Goal: Information Seeking & Learning: Learn about a topic

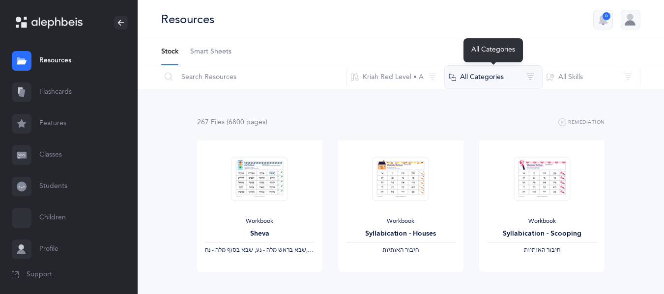
click at [485, 77] on button "All Categories" at bounding box center [493, 77] width 98 height 24
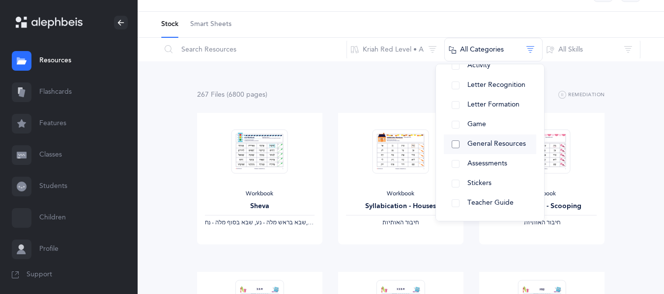
scroll to position [49, 0]
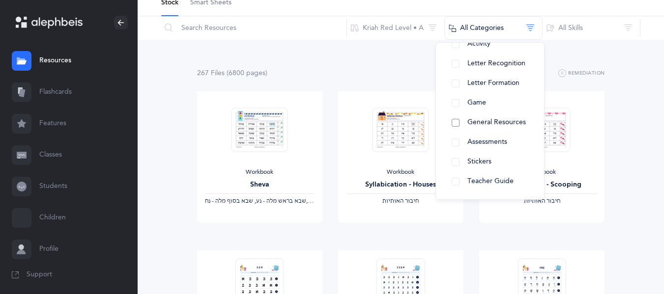
click at [513, 121] on span "General Resources" at bounding box center [496, 122] width 58 height 8
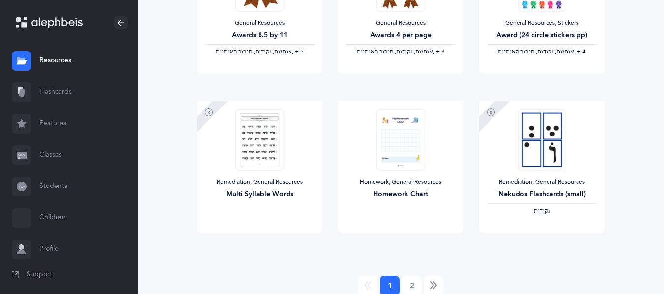
scroll to position [876, 0]
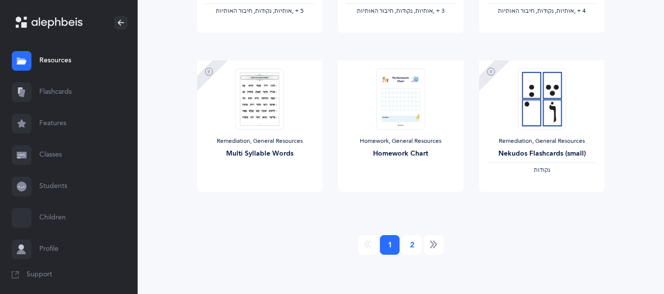
click at [415, 247] on link "2" at bounding box center [412, 245] width 20 height 20
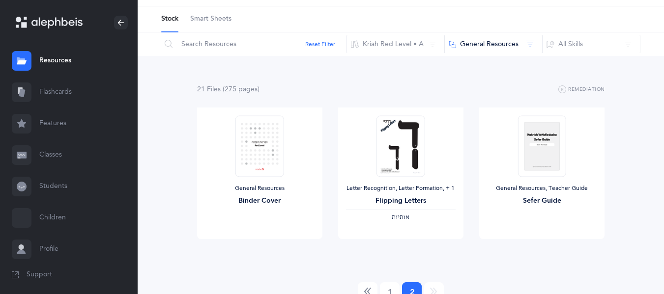
scroll to position [0, 0]
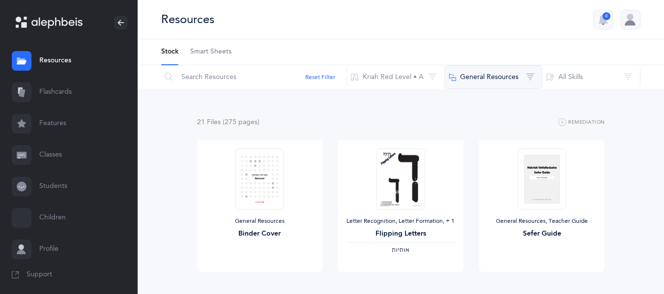
click at [491, 76] on button "General Resources" at bounding box center [493, 77] width 98 height 24
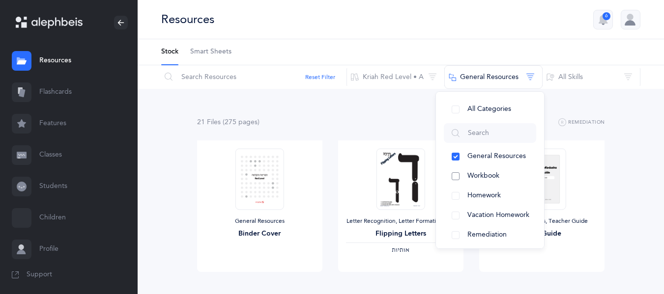
click at [453, 174] on button "Workbook" at bounding box center [490, 177] width 92 height 20
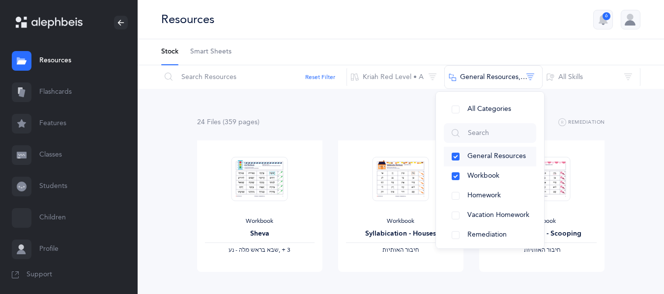
click at [453, 154] on button "General Resources" at bounding box center [490, 157] width 92 height 20
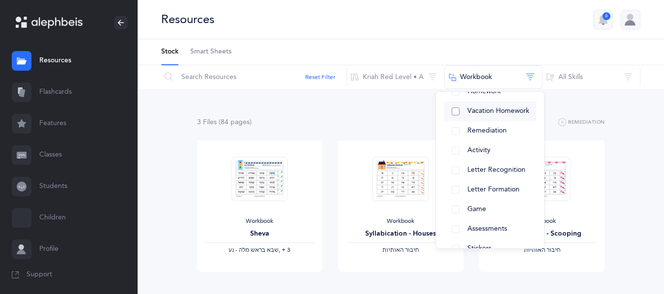
scroll to position [142, 0]
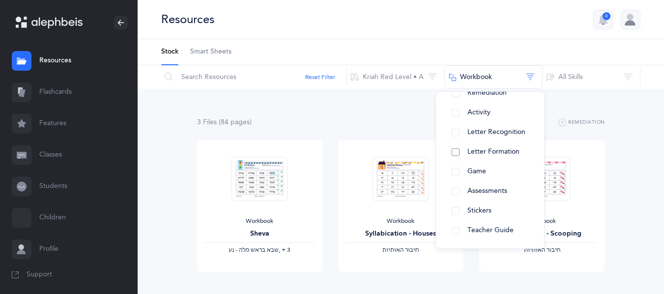
click at [491, 156] on span "Letter Formation" at bounding box center [493, 152] width 52 height 8
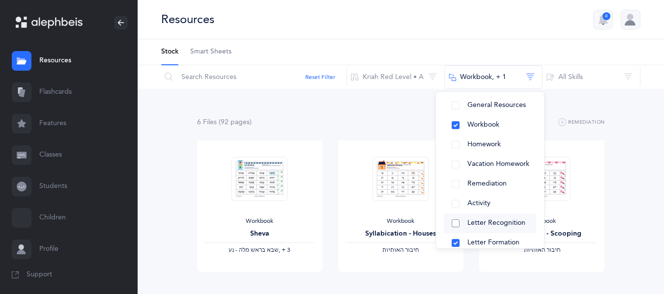
scroll to position [44, 0]
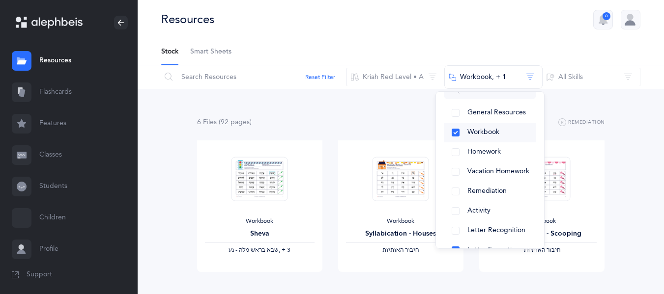
click at [457, 134] on button "Workbook" at bounding box center [490, 133] width 92 height 20
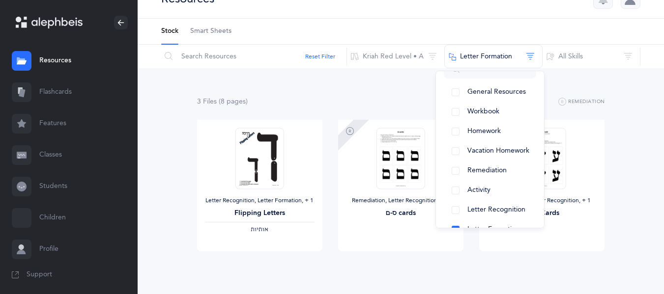
scroll to position [0, 0]
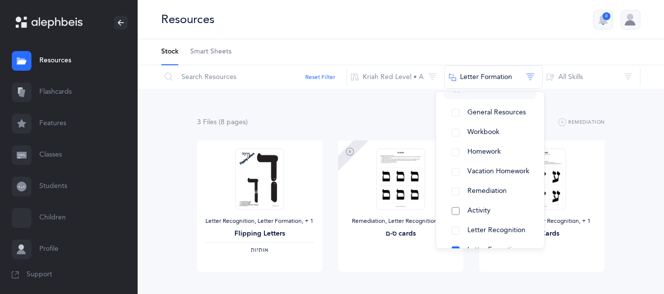
click at [467, 213] on span "Activity" at bounding box center [478, 211] width 23 height 8
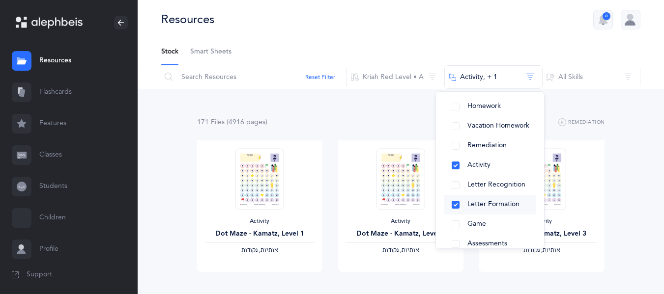
scroll to position [93, 0]
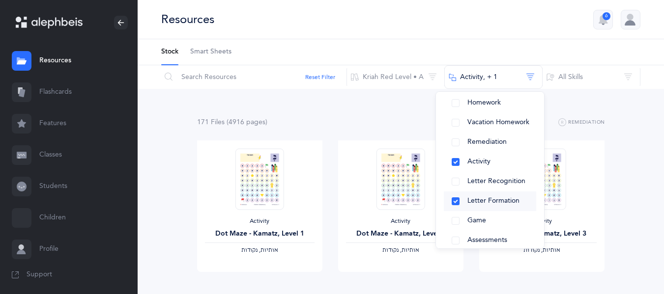
click at [497, 199] on span "Letter Formation" at bounding box center [493, 201] width 52 height 8
click at [338, 116] on div "168 File s (4908 page s ) Remediation" at bounding box center [401, 122] width 408 height 12
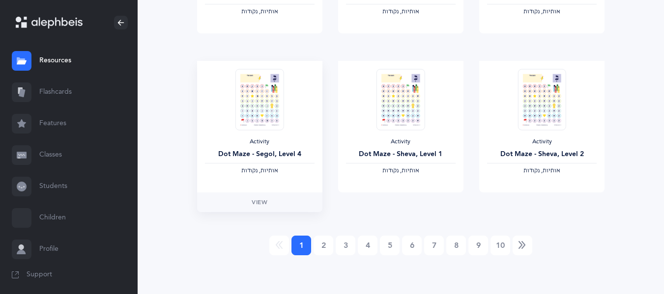
scroll to position [876, 0]
click at [327, 238] on link "2" at bounding box center [323, 245] width 20 height 20
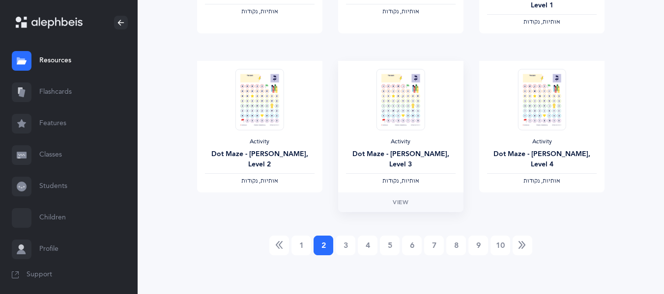
scroll to position [0, 0]
click at [389, 241] on link "5" at bounding box center [390, 245] width 20 height 20
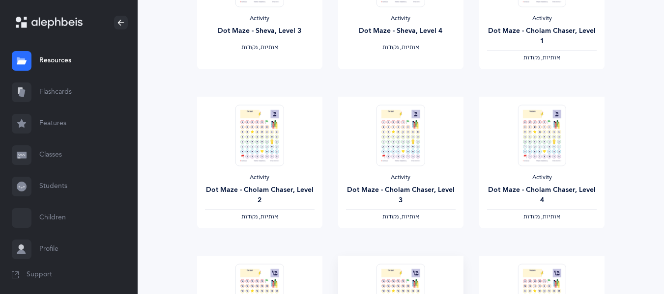
scroll to position [49, 0]
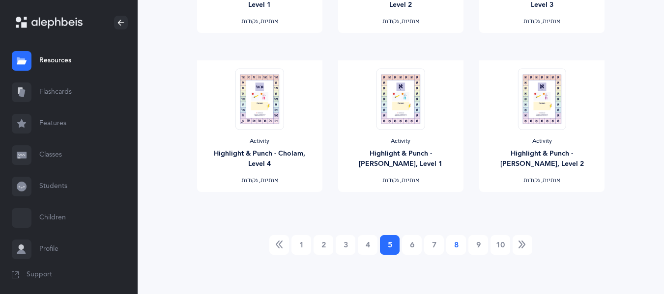
click at [454, 250] on link "8" at bounding box center [456, 245] width 20 height 20
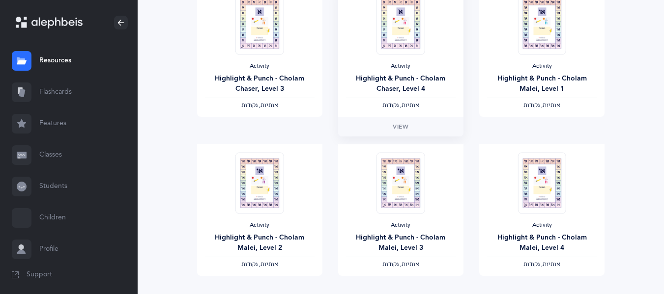
scroll to position [64, 0]
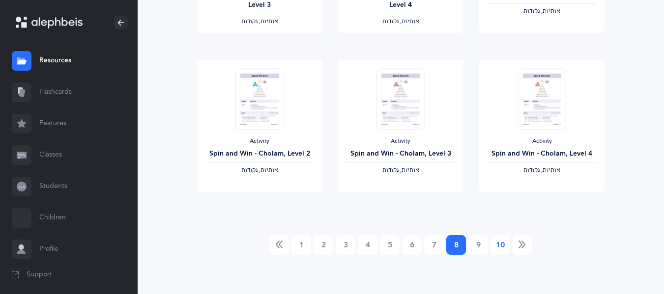
click at [497, 243] on link "10" at bounding box center [500, 245] width 20 height 20
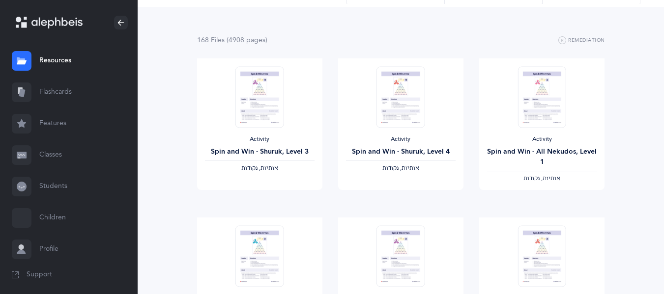
scroll to position [0, 0]
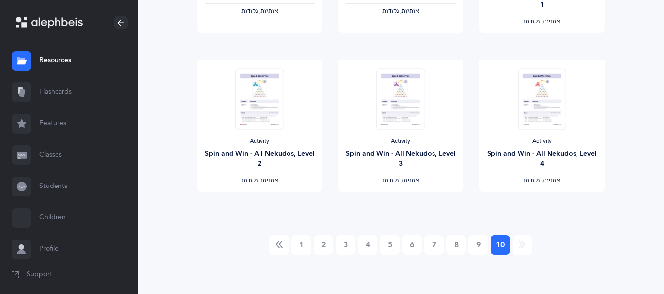
click at [523, 245] on li at bounding box center [522, 245] width 19 height 20
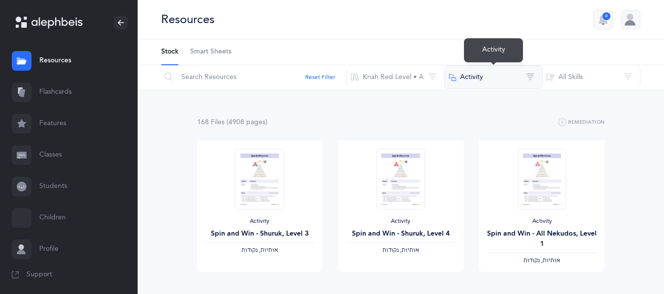
click at [477, 81] on button "Activity" at bounding box center [493, 77] width 98 height 24
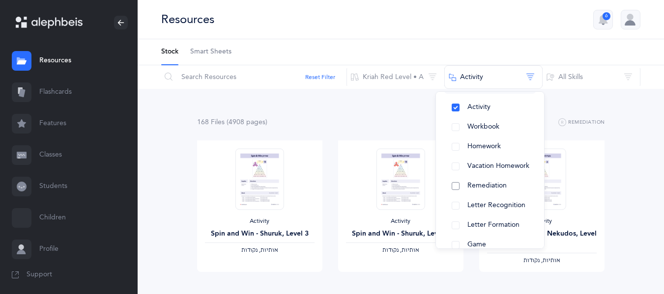
click at [502, 183] on span "Remediation" at bounding box center [486, 186] width 39 height 8
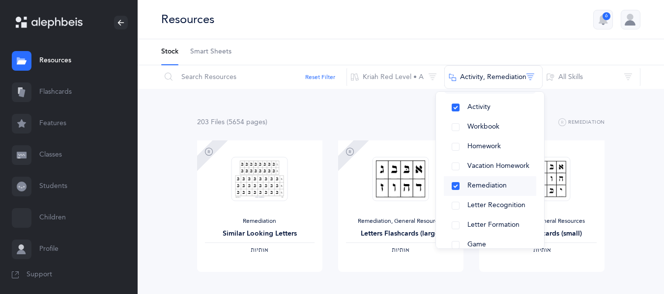
click at [457, 185] on button "Remediation" at bounding box center [490, 186] width 92 height 20
click at [249, 77] on input "text" at bounding box center [254, 77] width 186 height 24
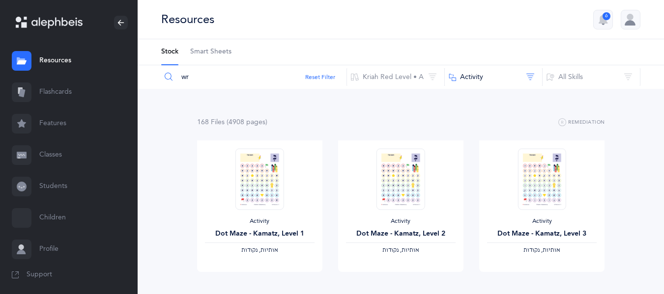
type input "w"
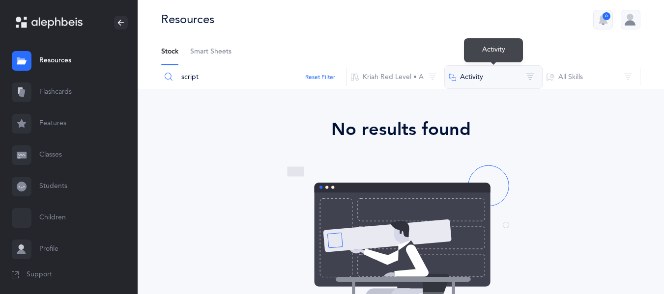
click at [506, 81] on button "Activity" at bounding box center [493, 77] width 98 height 24
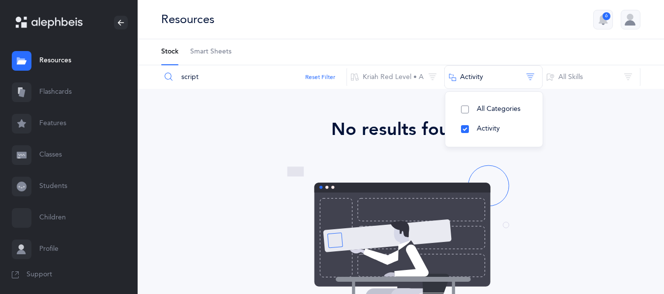
click at [463, 111] on button "All Categories" at bounding box center [494, 110] width 82 height 20
click at [564, 137] on div "No results found" at bounding box center [400, 129] width 471 height 27
click at [262, 76] on input "script" at bounding box center [254, 77] width 186 height 24
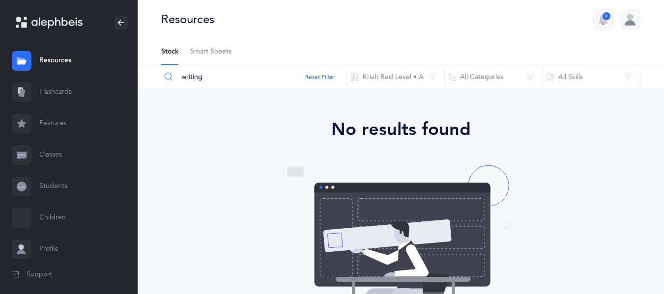
click at [207, 82] on input "writing" at bounding box center [254, 77] width 186 height 24
click at [207, 81] on input "writing" at bounding box center [254, 77] width 186 height 24
type input "l"
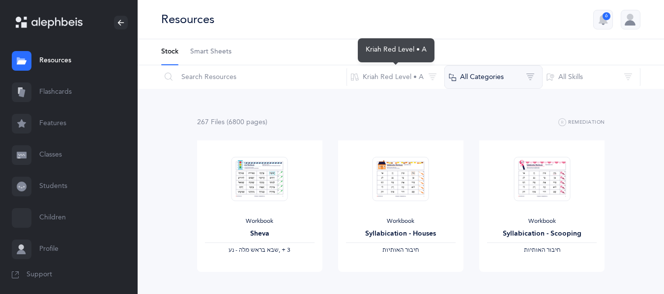
click at [494, 77] on button "All Categories" at bounding box center [493, 77] width 98 height 24
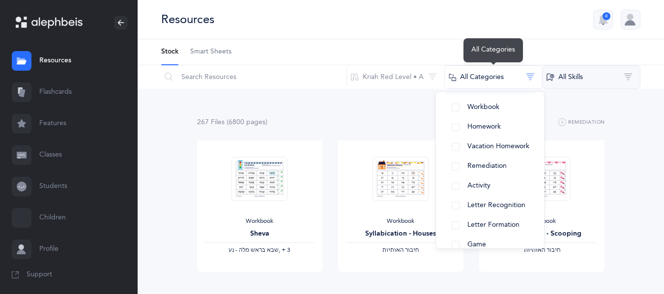
click at [602, 85] on button "All Skills" at bounding box center [591, 77] width 98 height 24
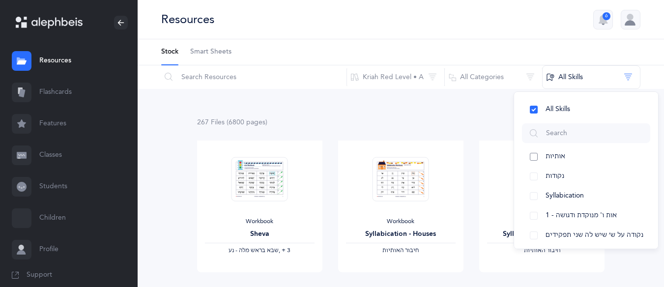
click at [536, 157] on button "אותיות" at bounding box center [586, 157] width 128 height 20
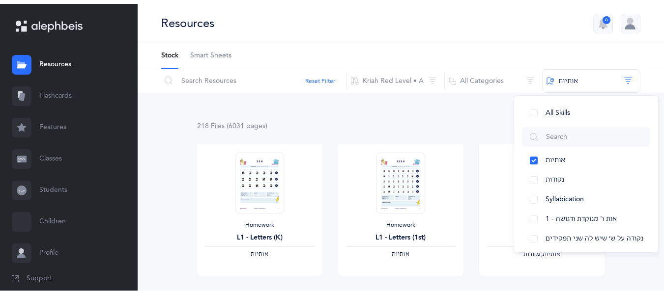
scroll to position [2, 0]
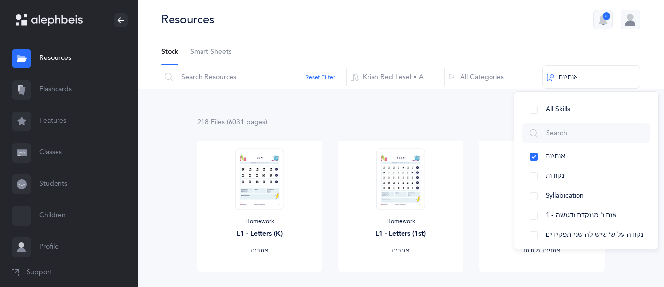
click at [56, 123] on link "Features" at bounding box center [69, 121] width 138 height 31
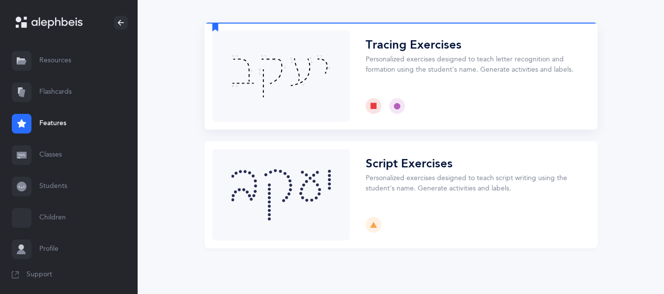
scroll to position [50, 0]
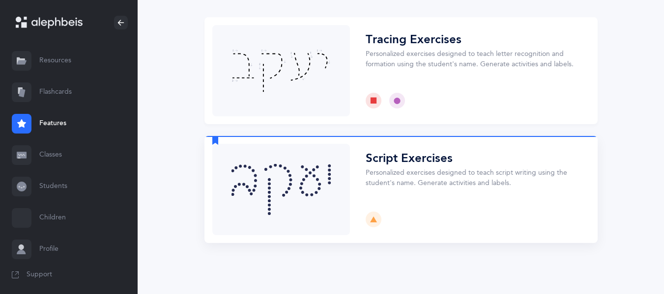
click at [428, 181] on button "Choose" at bounding box center [400, 189] width 393 height 107
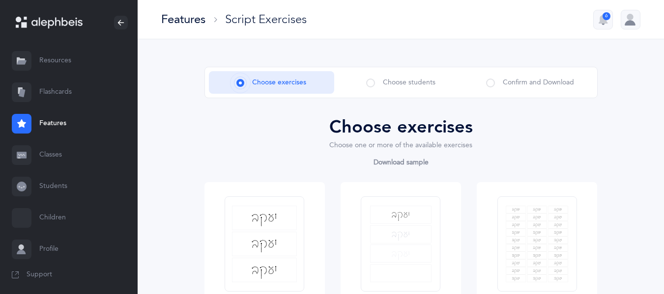
click at [406, 86] on span "Choose students" at bounding box center [409, 83] width 53 height 10
click at [481, 84] on div "Confirm and Download" at bounding box center [529, 82] width 125 height 23
click at [372, 81] on span at bounding box center [370, 83] width 9 height 9
click at [372, 84] on span at bounding box center [370, 83] width 9 height 9
click at [59, 62] on link "Resources" at bounding box center [69, 60] width 138 height 31
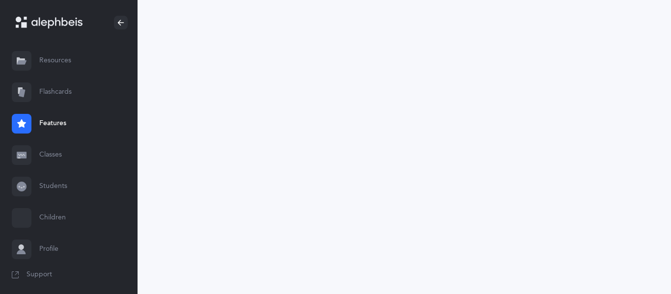
click at [47, 216] on link "Children" at bounding box center [69, 217] width 138 height 31
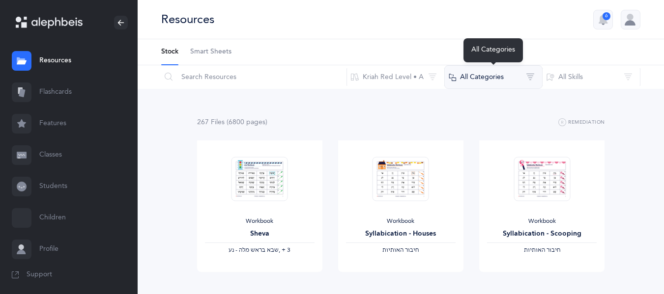
click at [499, 80] on button "All Categories" at bounding box center [493, 77] width 98 height 24
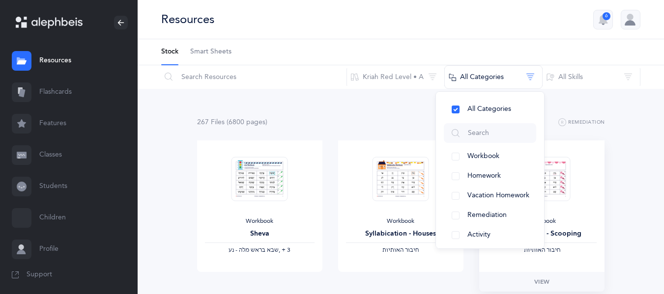
drag, startPoint x: 543, startPoint y: 126, endPoint x: 543, endPoint y: 150, distance: 24.1
click at [543, 150] on div "All Categories Workbook Homework Vacation Homework Remediation Activity Letter …" at bounding box center [489, 170] width 109 height 158
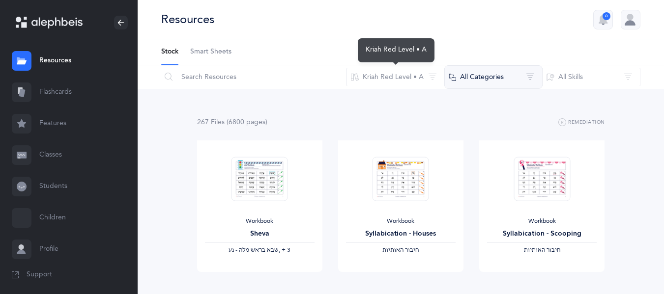
click at [469, 76] on button "All Categories" at bounding box center [493, 77] width 98 height 24
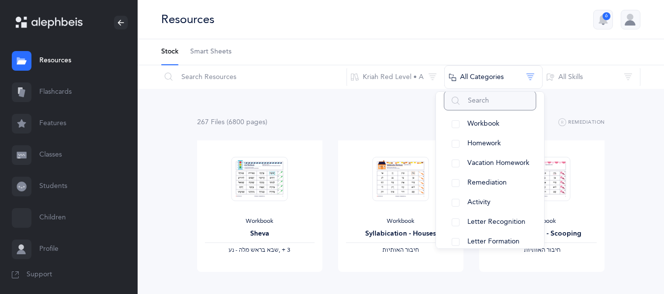
scroll to position [49, 0]
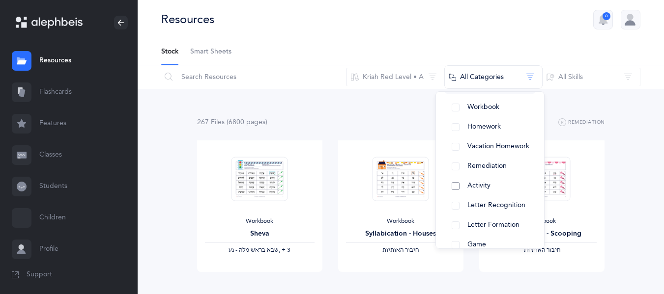
click at [476, 188] on span "Activity" at bounding box center [478, 186] width 23 height 8
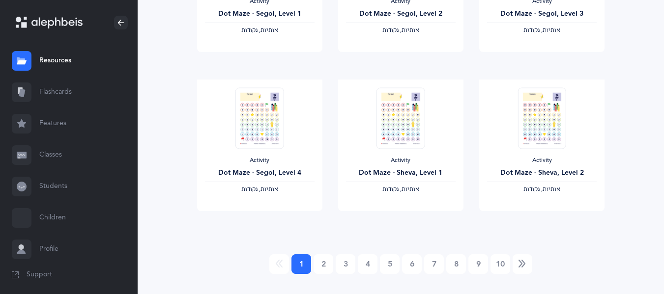
scroll to position [876, 0]
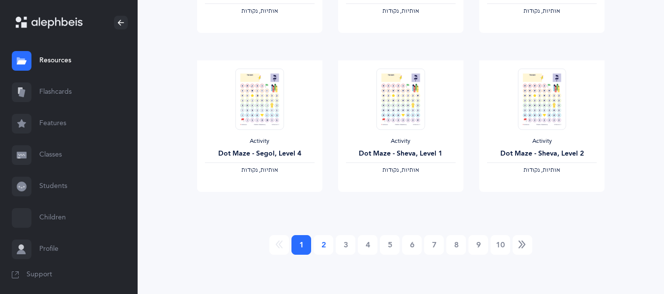
click at [327, 247] on link "2" at bounding box center [323, 245] width 20 height 20
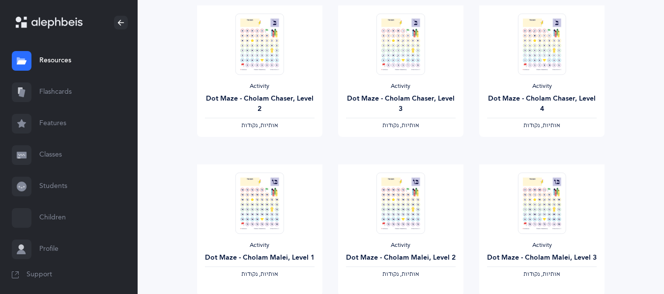
scroll to position [295, 0]
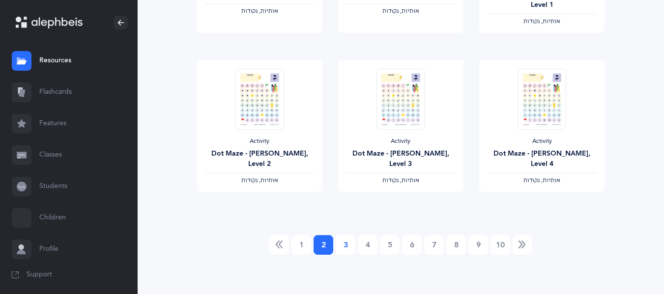
click at [346, 243] on link "3" at bounding box center [346, 245] width 20 height 20
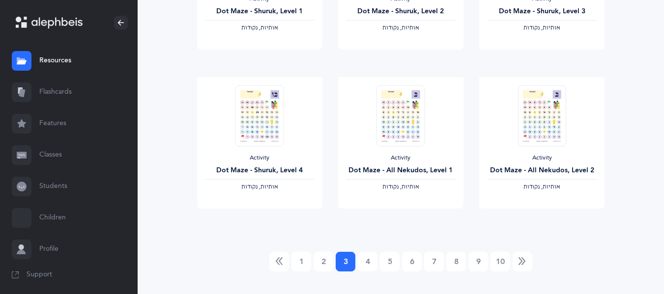
scroll to position [876, 0]
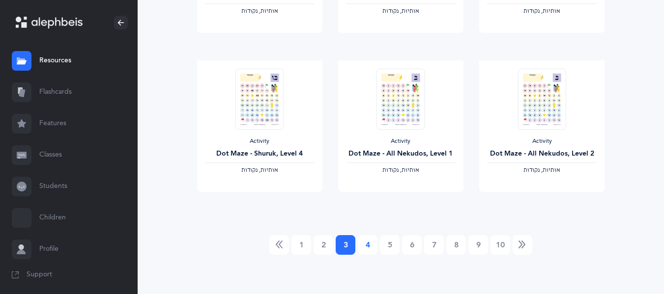
click at [366, 248] on link "4" at bounding box center [368, 245] width 20 height 20
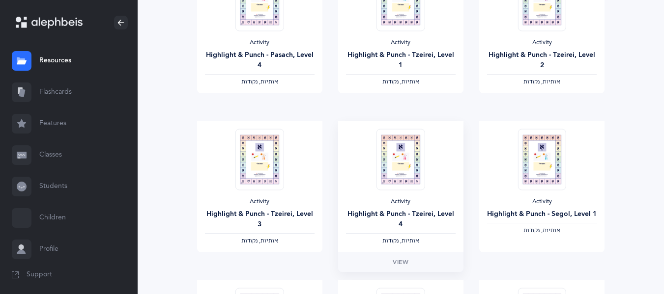
scroll to position [835, 0]
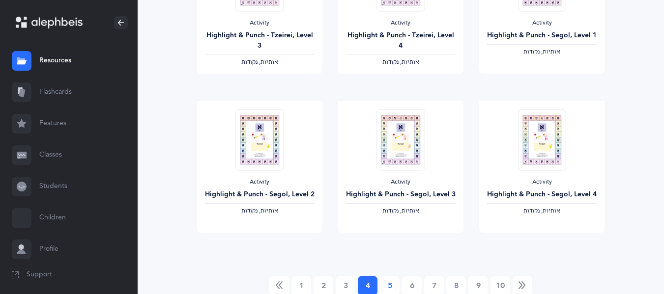
click at [393, 284] on link "5" at bounding box center [390, 286] width 20 height 20
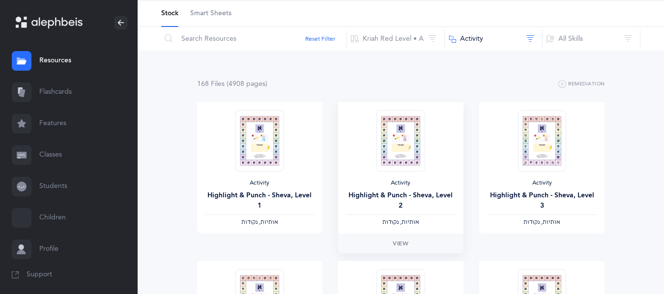
scroll to position [0, 0]
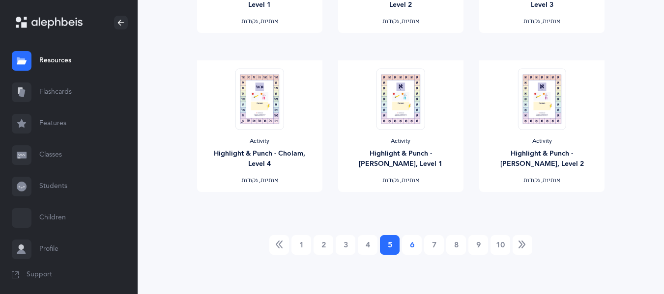
click at [411, 247] on link "6" at bounding box center [412, 245] width 20 height 20
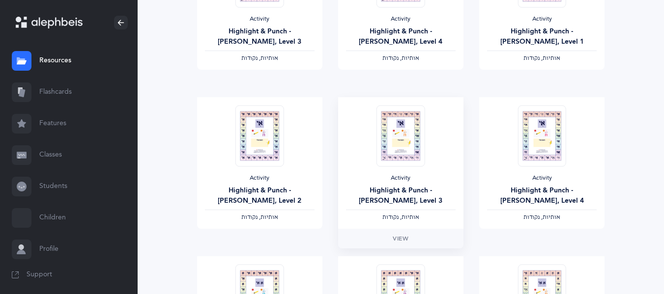
scroll to position [49, 0]
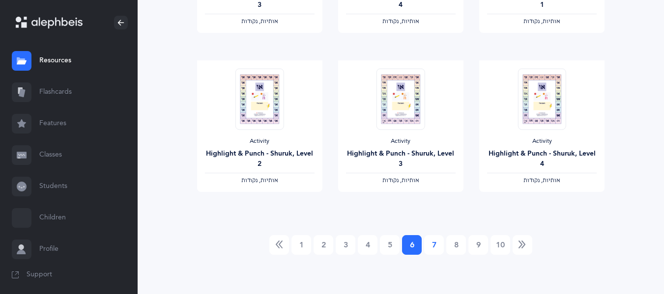
click at [433, 241] on link "7" at bounding box center [434, 245] width 20 height 20
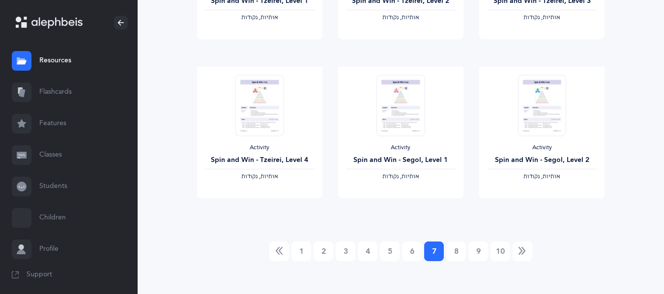
scroll to position [876, 0]
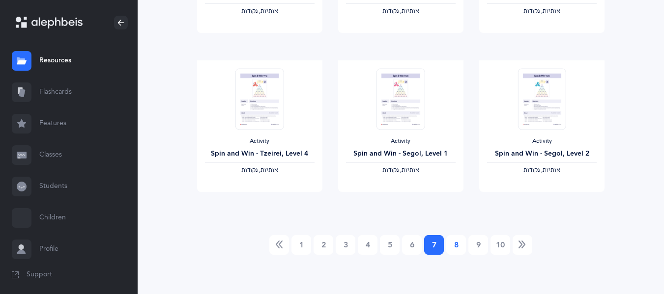
click at [453, 246] on link "8" at bounding box center [456, 245] width 20 height 20
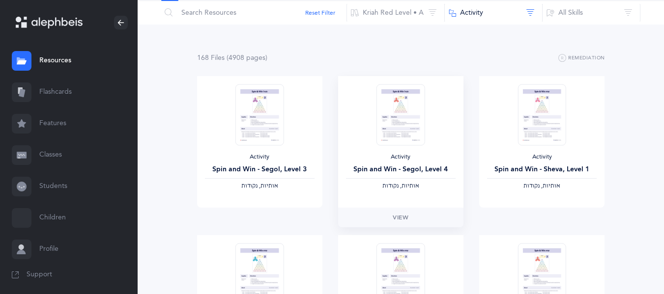
scroll to position [0, 0]
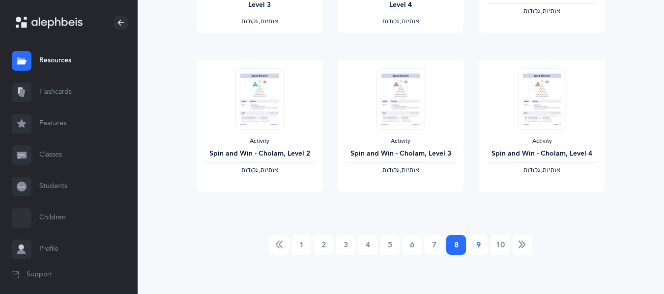
click at [478, 244] on link "9" at bounding box center [478, 245] width 20 height 20
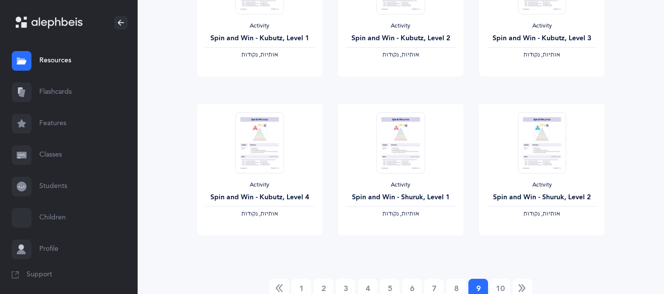
scroll to position [876, 0]
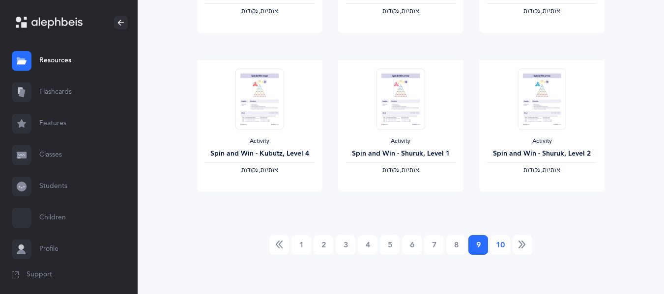
click at [501, 250] on link "10" at bounding box center [500, 245] width 20 height 20
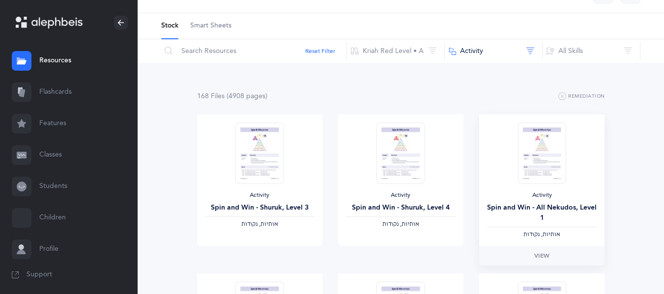
scroll to position [0, 0]
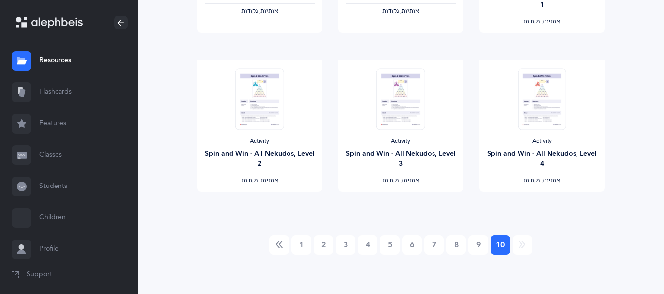
click at [519, 248] on li at bounding box center [522, 245] width 19 height 20
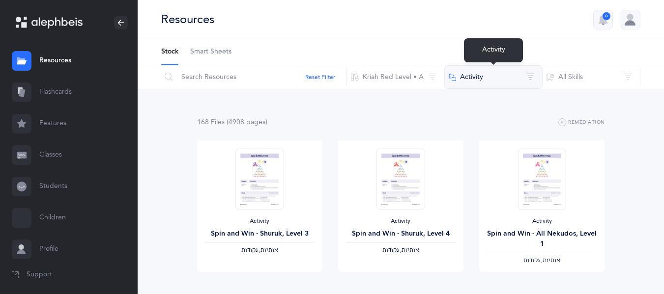
click at [465, 81] on button "Activity" at bounding box center [493, 77] width 98 height 24
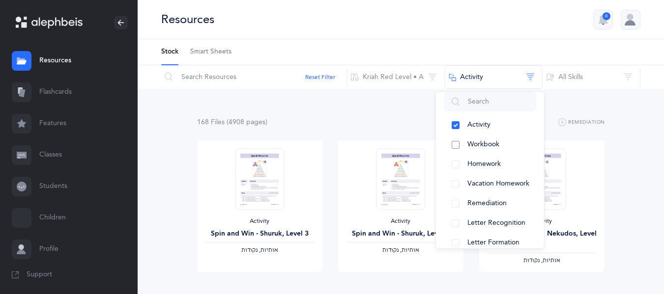
click at [460, 141] on button "Workbook" at bounding box center [490, 145] width 92 height 20
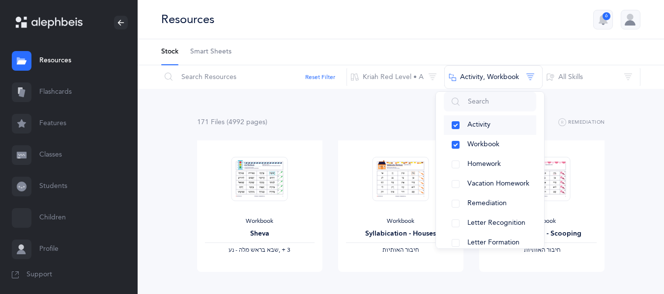
click at [456, 124] on button "Activity" at bounding box center [490, 125] width 92 height 20
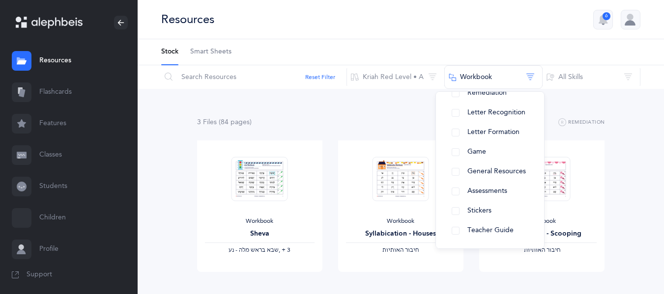
click at [616, 168] on div "3 File s (84 page s ) Remediation Workbook Sheva ‫שבא בראש מלה - נע‬ ‪, + 3‬ Vi…" at bounding box center [401, 214] width 526 height 250
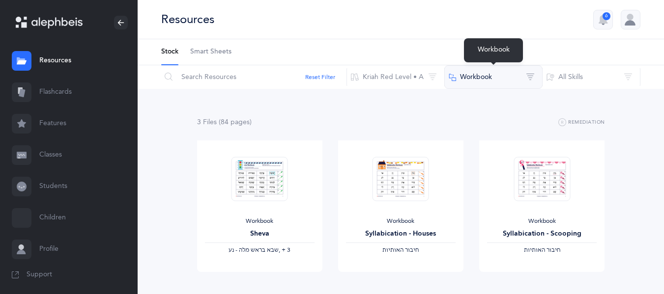
click at [479, 78] on button "Workbook" at bounding box center [493, 77] width 98 height 24
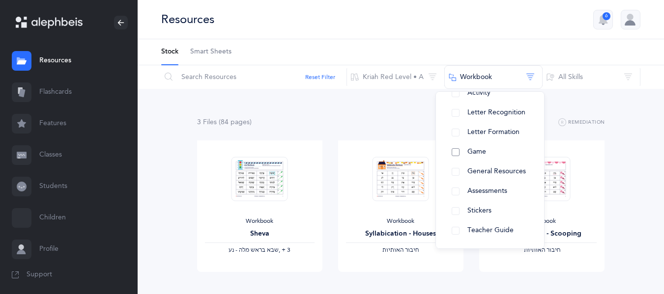
click at [456, 149] on button "Game" at bounding box center [490, 152] width 92 height 20
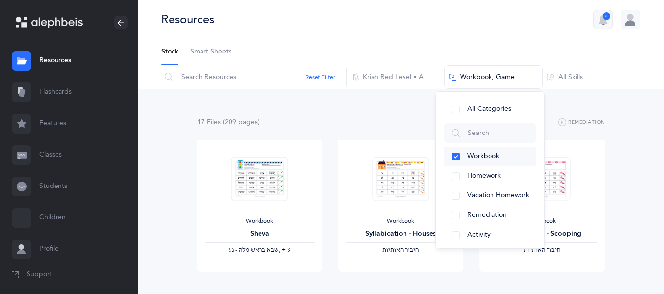
click at [455, 156] on button "Workbook" at bounding box center [490, 157] width 92 height 20
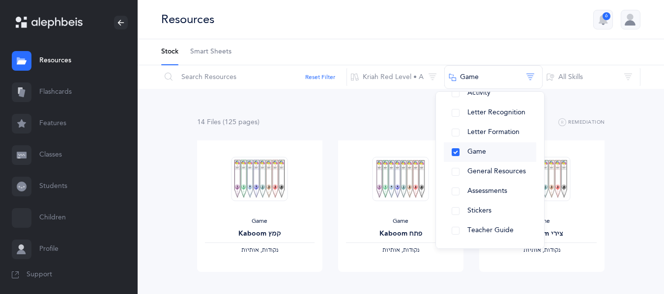
click at [456, 148] on button "Game" at bounding box center [490, 152] width 92 height 20
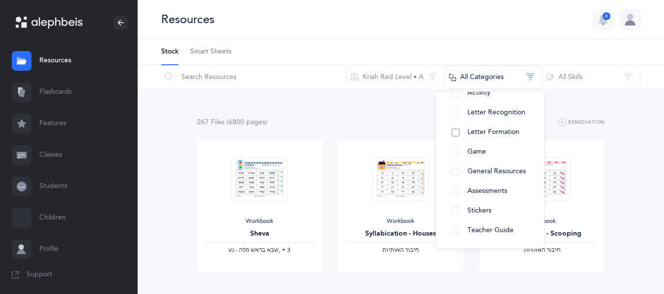
click at [453, 134] on button "Letter Formation" at bounding box center [490, 133] width 92 height 20
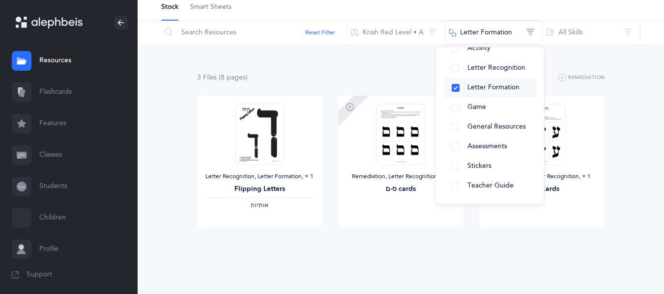
click at [452, 86] on button "Letter Formation" at bounding box center [490, 88] width 92 height 20
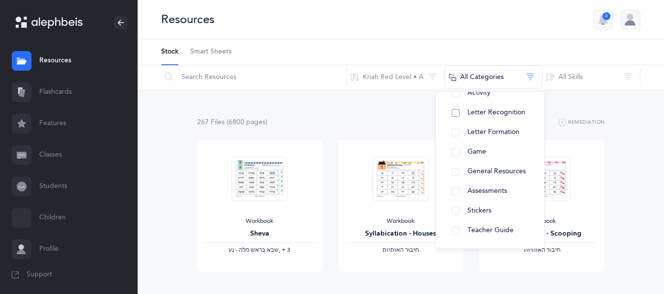
click at [455, 112] on button "Letter Recognition" at bounding box center [490, 113] width 92 height 20
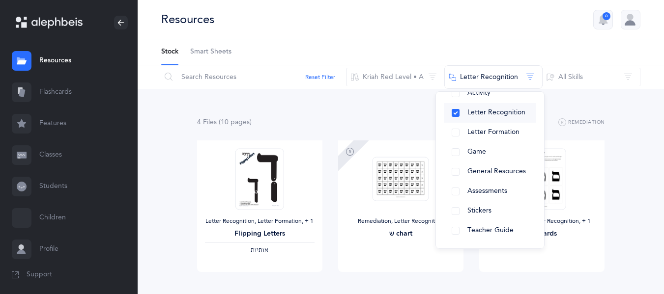
click at [455, 113] on button "Letter Recognition" at bounding box center [490, 113] width 92 height 20
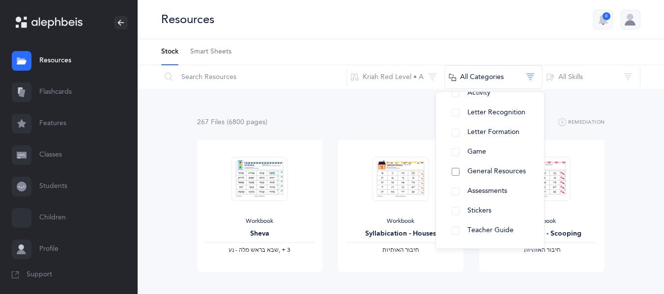
click at [455, 172] on button "General Resources" at bounding box center [490, 172] width 92 height 20
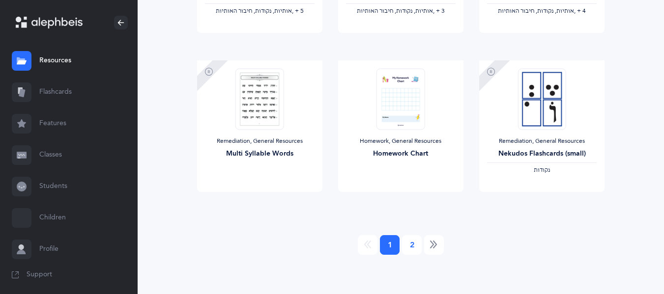
click at [418, 241] on link "2" at bounding box center [412, 245] width 20 height 20
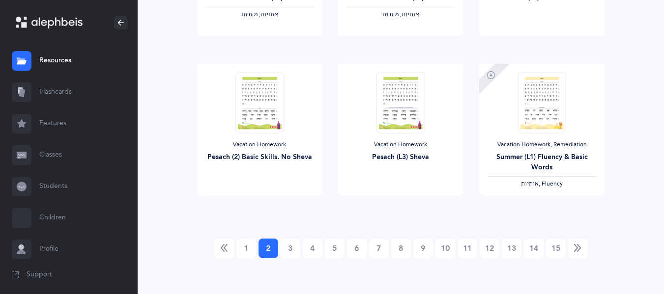
scroll to position [876, 0]
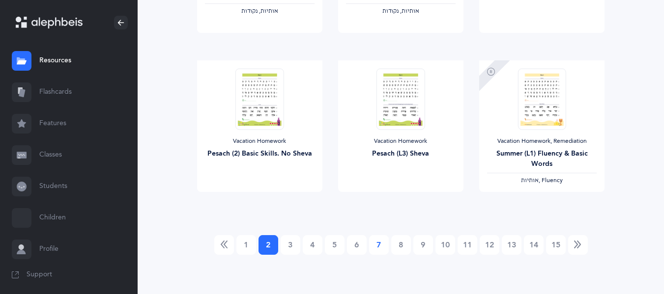
click at [379, 242] on link "7" at bounding box center [379, 245] width 20 height 20
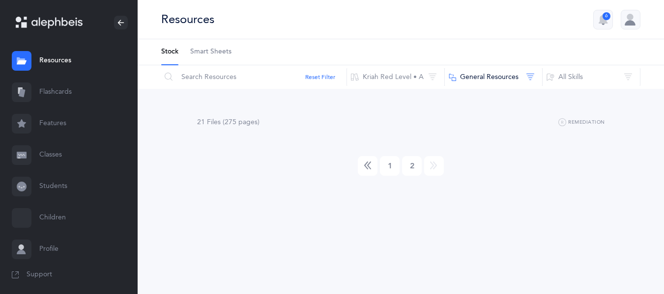
scroll to position [0, 0]
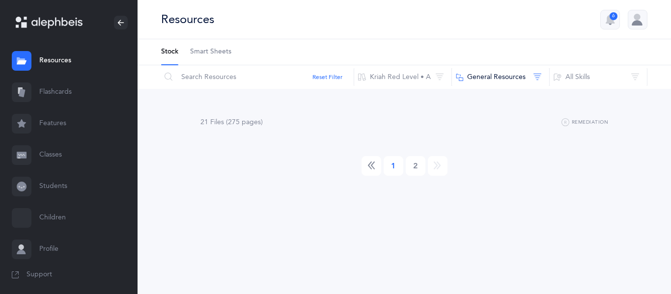
click at [396, 166] on link "1" at bounding box center [394, 166] width 20 height 20
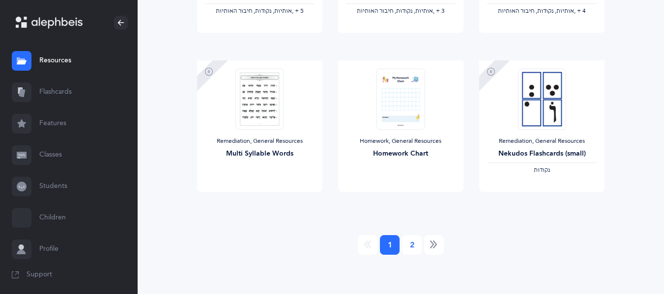
click at [415, 244] on link "2" at bounding box center [412, 245] width 20 height 20
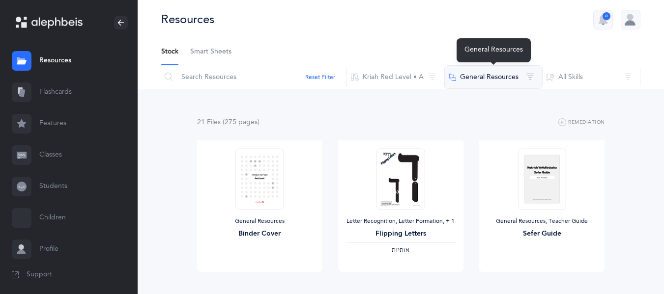
click at [486, 77] on button "General Resources" at bounding box center [493, 77] width 98 height 24
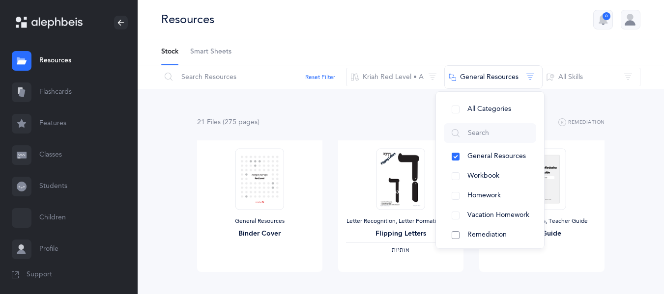
click at [458, 234] on button "Remediation" at bounding box center [490, 236] width 92 height 20
click at [458, 156] on button "General Resources" at bounding box center [490, 157] width 92 height 20
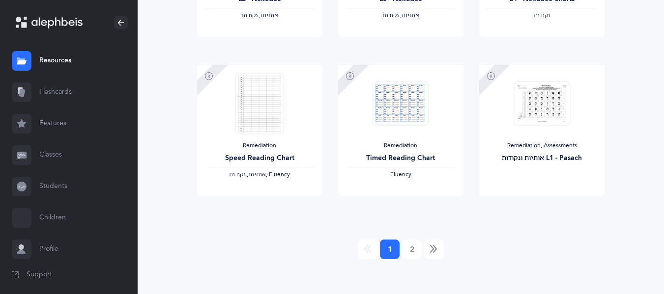
scroll to position [876, 0]
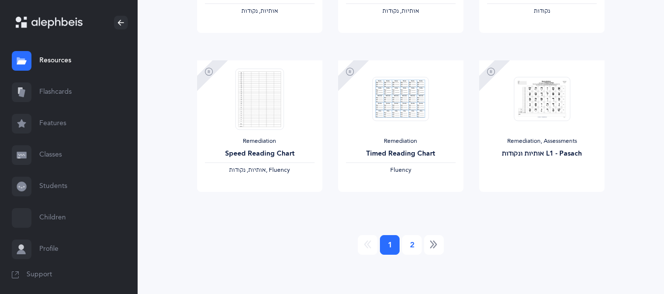
click at [412, 244] on link "2" at bounding box center [412, 245] width 20 height 20
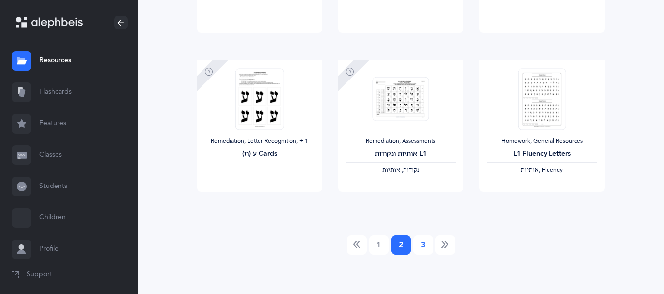
click at [423, 242] on link "3" at bounding box center [423, 245] width 20 height 20
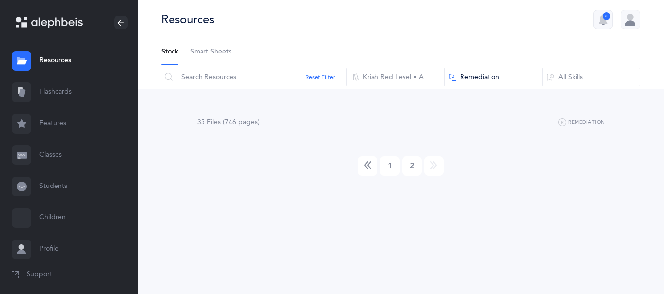
scroll to position [0, 0]
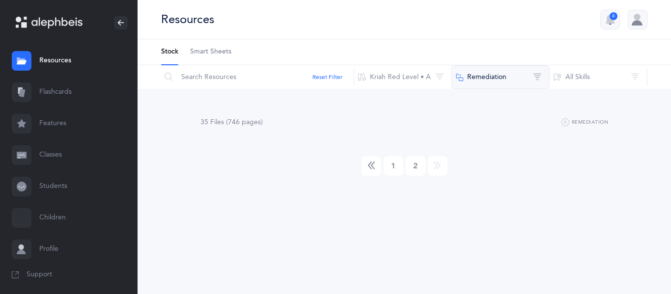
click at [483, 85] on button "Remediation" at bounding box center [500, 77] width 98 height 24
click at [463, 157] on button "Remediation" at bounding box center [497, 157] width 92 height 20
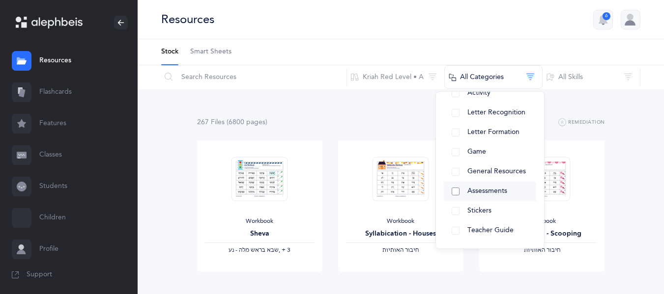
scroll to position [49, 0]
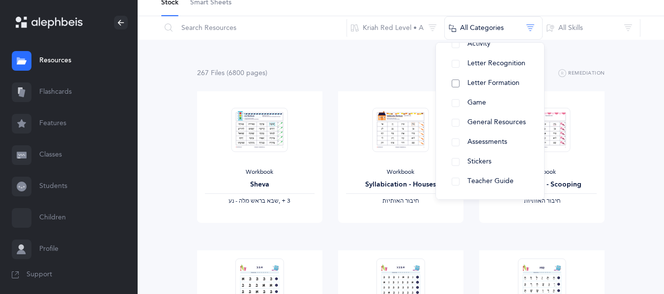
click at [452, 81] on button "Letter Formation" at bounding box center [490, 84] width 92 height 20
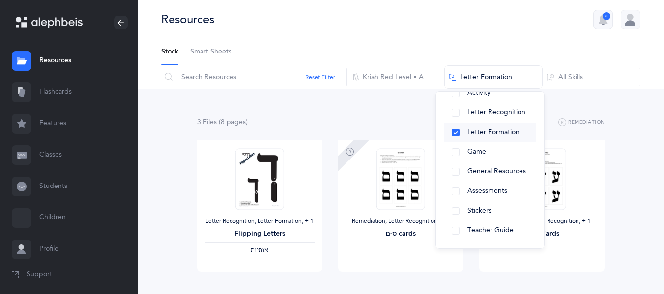
click at [457, 135] on button "Letter Formation" at bounding box center [490, 133] width 92 height 20
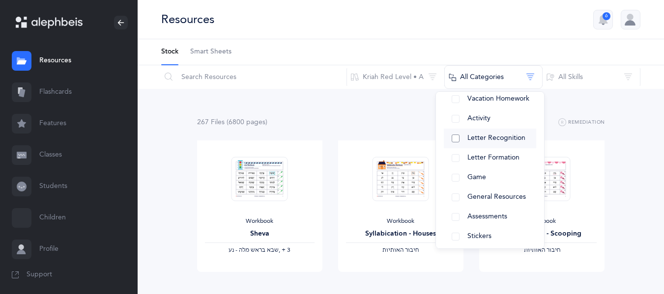
scroll to position [93, 0]
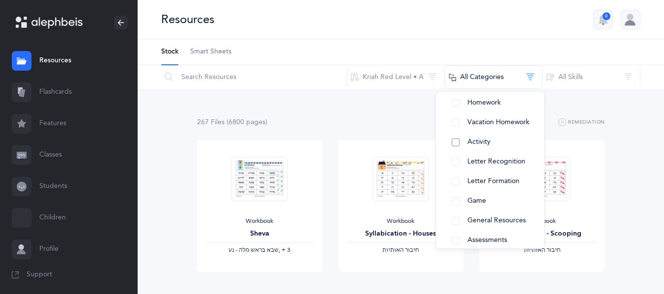
click at [453, 141] on button "Activity" at bounding box center [490, 143] width 92 height 20
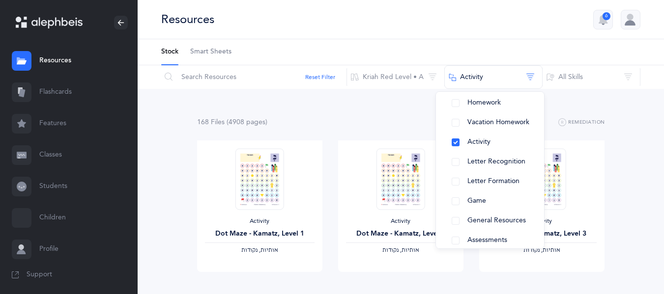
click at [412, 128] on div "168 File s (4908 page s ) Remediation" at bounding box center [401, 122] width 408 height 12
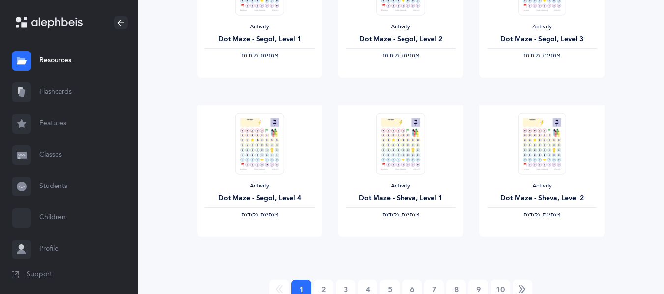
scroll to position [876, 0]
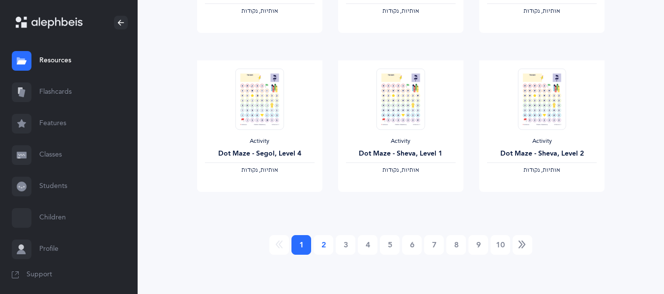
click at [321, 245] on link "2" at bounding box center [323, 245] width 20 height 20
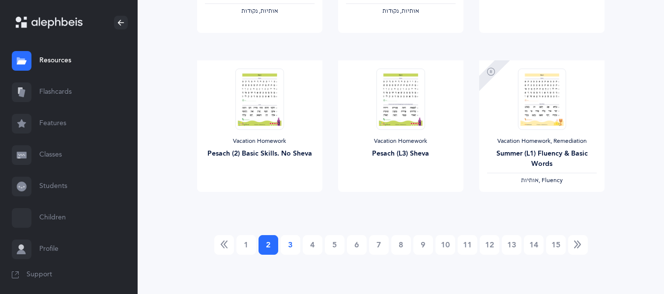
click at [288, 246] on link "3" at bounding box center [291, 245] width 20 height 20
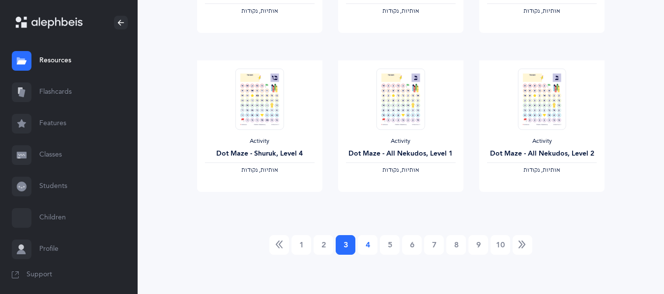
click at [369, 249] on link "4" at bounding box center [368, 245] width 20 height 20
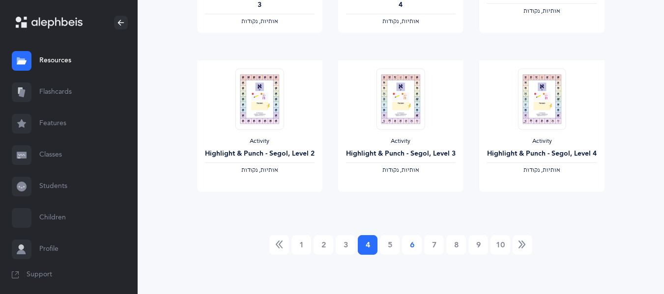
click at [408, 244] on link "6" at bounding box center [412, 245] width 20 height 20
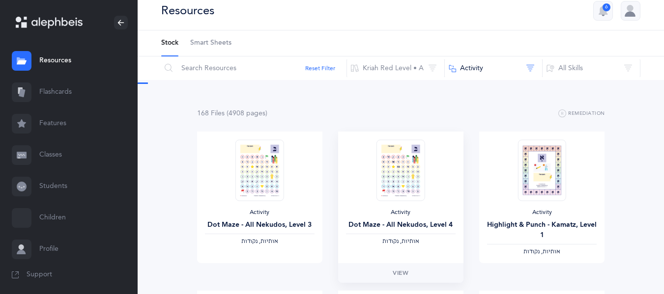
scroll to position [0, 0]
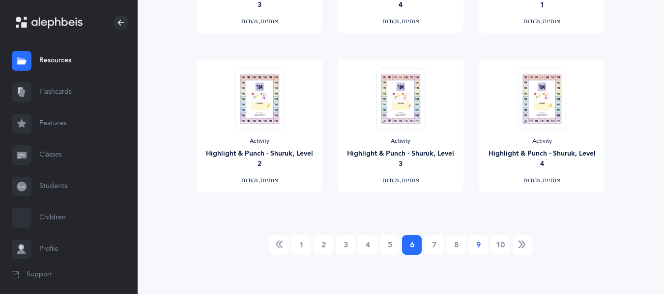
click at [476, 242] on link "9" at bounding box center [478, 245] width 20 height 20
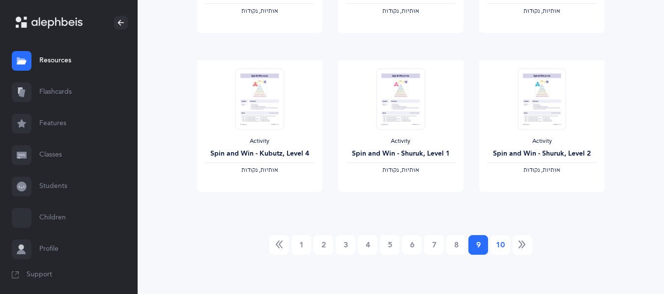
click at [494, 243] on link "10" at bounding box center [500, 245] width 20 height 20
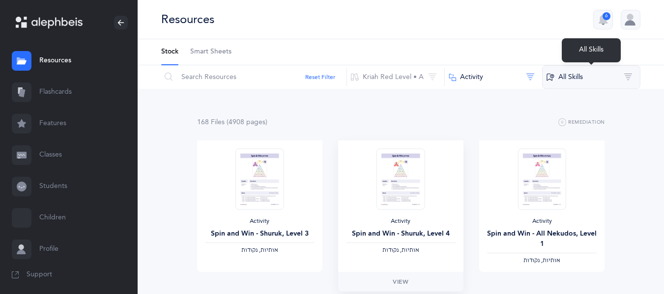
click at [548, 83] on button "All Skills" at bounding box center [591, 77] width 98 height 24
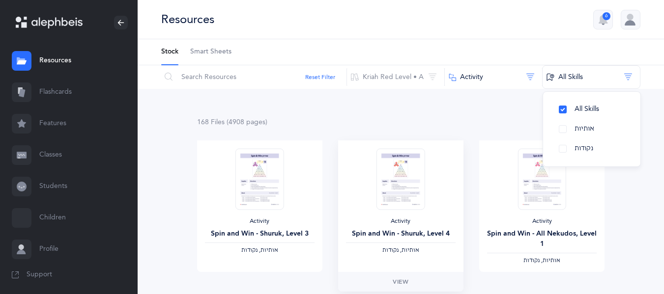
click at [211, 54] on span "Smart Sheets" at bounding box center [210, 52] width 41 height 10
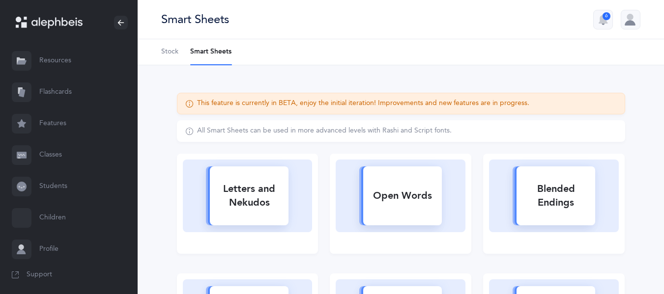
click at [169, 51] on span "Stock" at bounding box center [169, 52] width 17 height 10
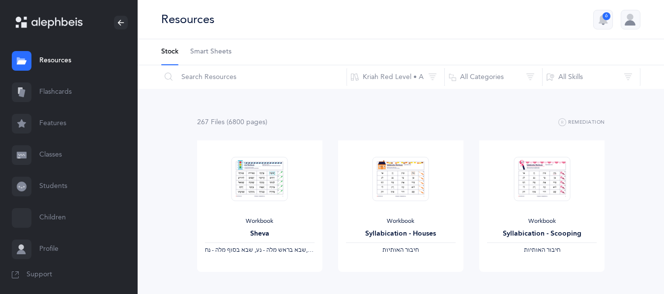
click at [64, 62] on link "Resources" at bounding box center [69, 60] width 138 height 31
click at [58, 95] on link "Flashcards" at bounding box center [69, 92] width 138 height 31
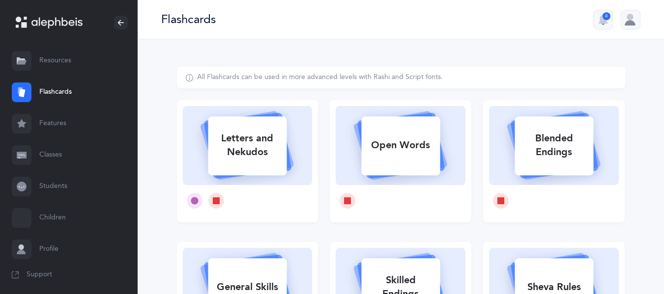
click at [254, 127] on div "Letters and Nekudos" at bounding box center [247, 145] width 79 height 39
select select
select select "single"
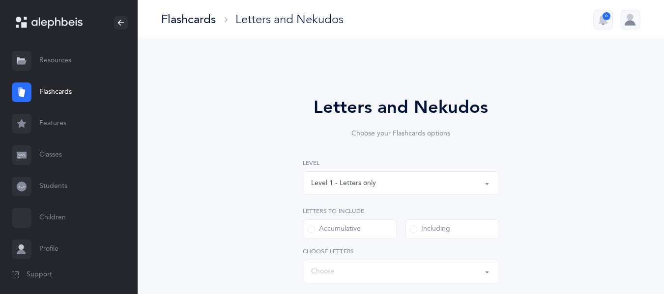
select select "27"
click at [69, 122] on link "Features" at bounding box center [69, 123] width 138 height 31
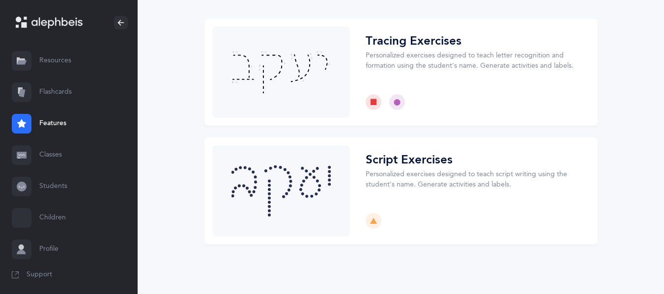
scroll to position [50, 0]
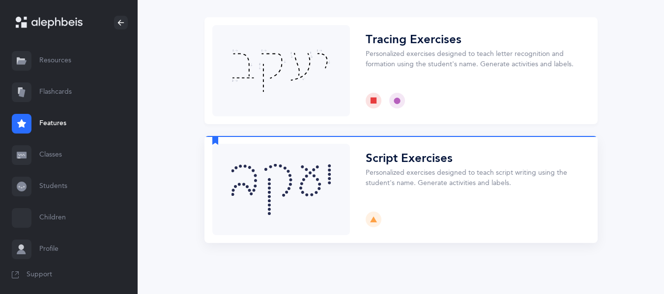
click at [328, 177] on button "Choose" at bounding box center [400, 189] width 393 height 107
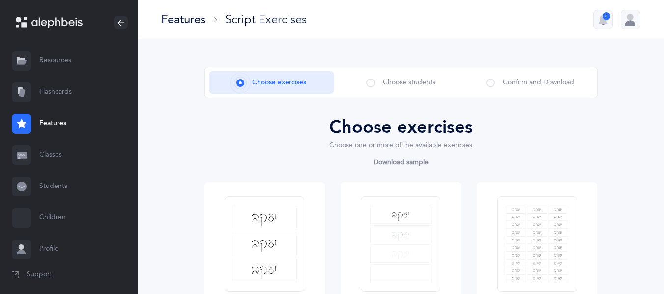
click at [395, 80] on span "Choose students" at bounding box center [409, 83] width 53 height 10
click at [369, 84] on span at bounding box center [370, 83] width 9 height 9
click at [490, 82] on span at bounding box center [490, 83] width 9 height 9
click at [54, 184] on link "Students" at bounding box center [69, 186] width 138 height 31
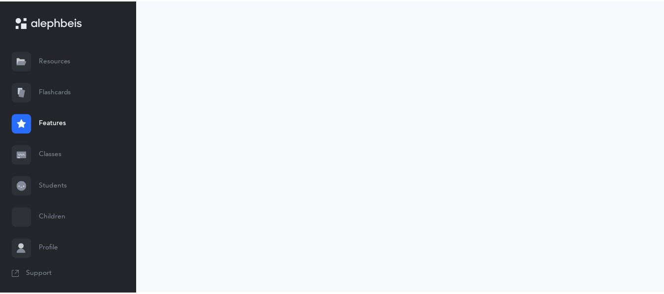
scroll to position [2, 0]
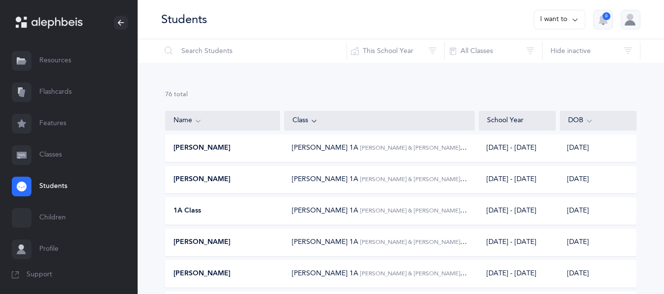
click at [55, 61] on link "Resources" at bounding box center [69, 60] width 138 height 31
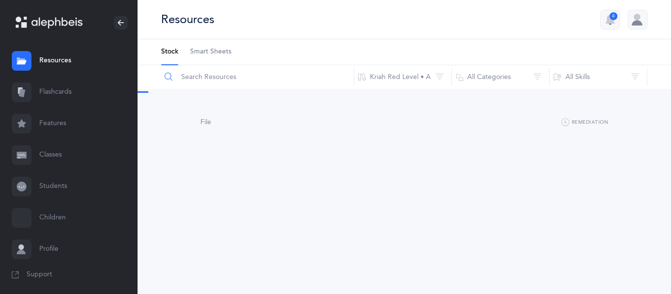
click at [219, 75] on input "text" at bounding box center [258, 77] width 194 height 24
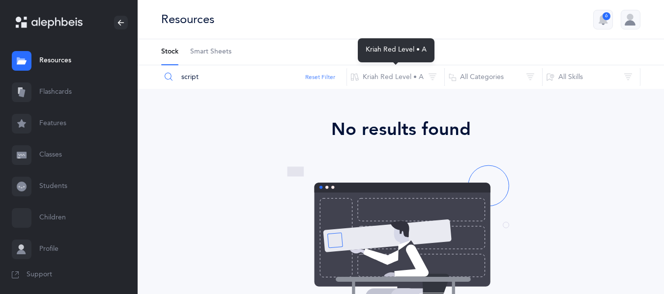
type input "script"
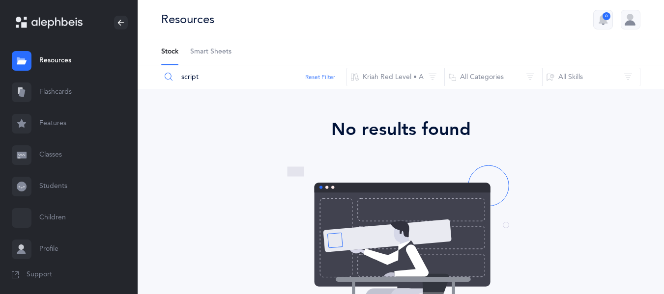
click at [315, 75] on button "Reset Filter" at bounding box center [320, 77] width 30 height 9
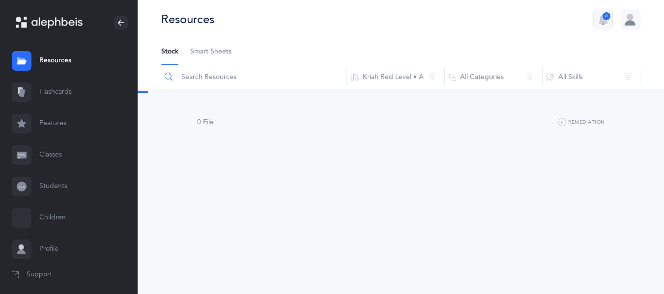
click at [315, 75] on input "text" at bounding box center [254, 77] width 186 height 24
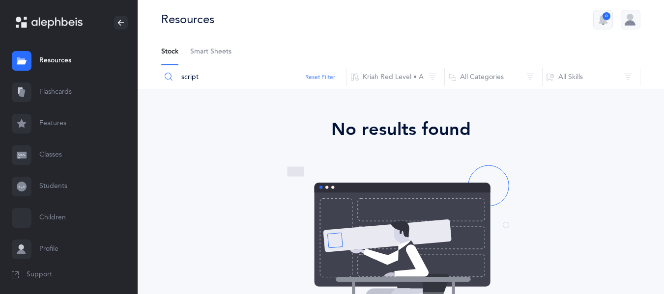
type input "script"
